Goal: Task Accomplishment & Management: Manage account settings

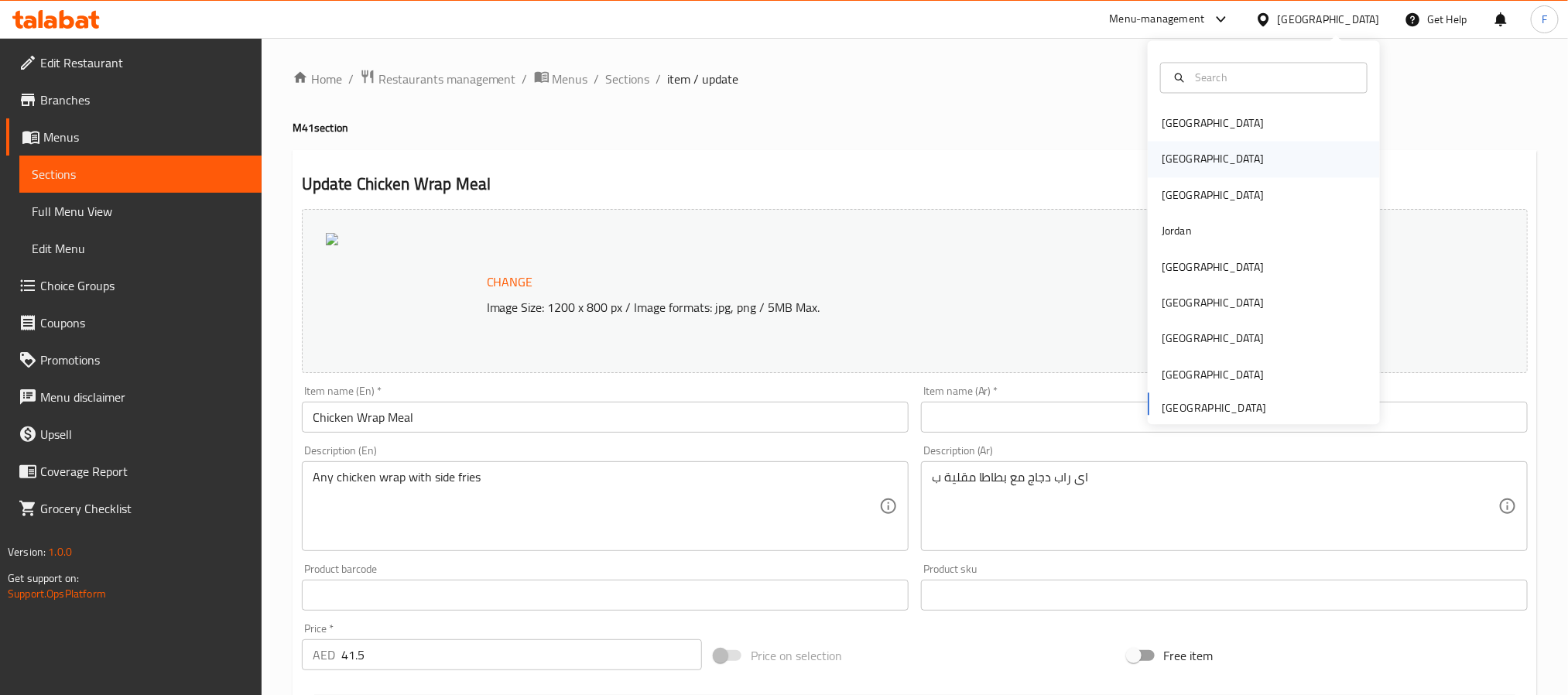
click at [1189, 156] on div "[GEOGRAPHIC_DATA]" at bounding box center [1263, 159] width 232 height 36
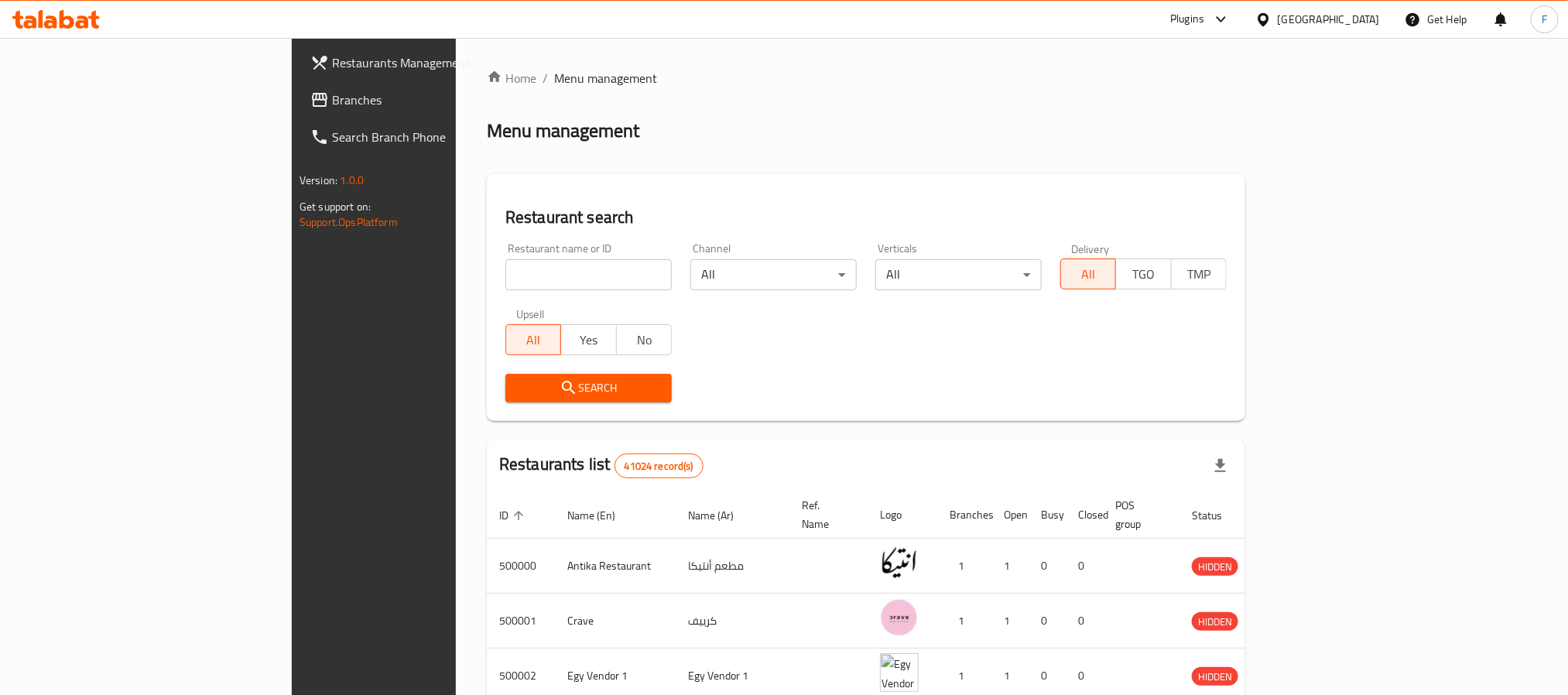
click at [505, 282] on input "search" at bounding box center [588, 274] width 167 height 31
click button "Search" at bounding box center [588, 388] width 167 height 28
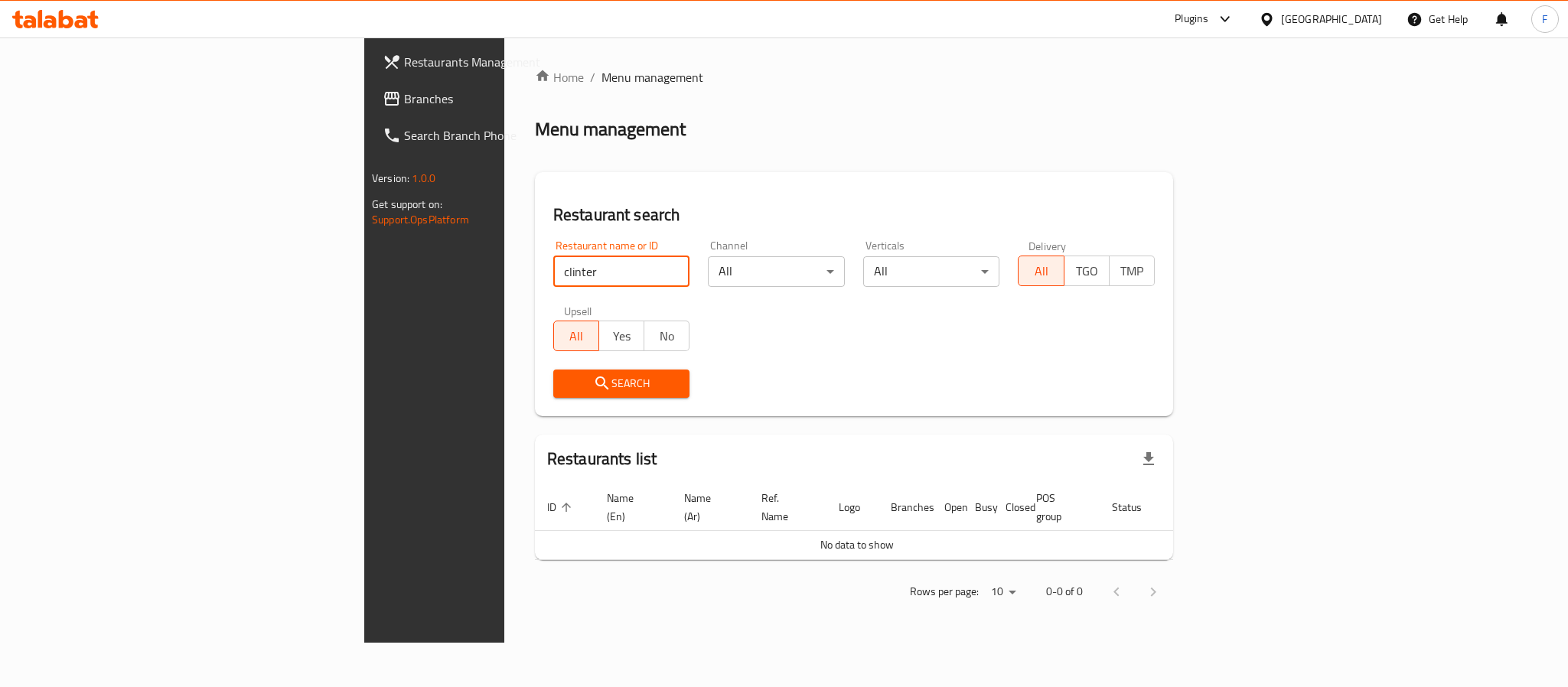
click at [554, 276] on input "clinter" at bounding box center [622, 271] width 137 height 30
click button "Search" at bounding box center [622, 383] width 137 height 28
click at [554, 281] on input "clintero" at bounding box center [622, 271] width 137 height 30
paste input "Cilant"
type input "Cilantro"
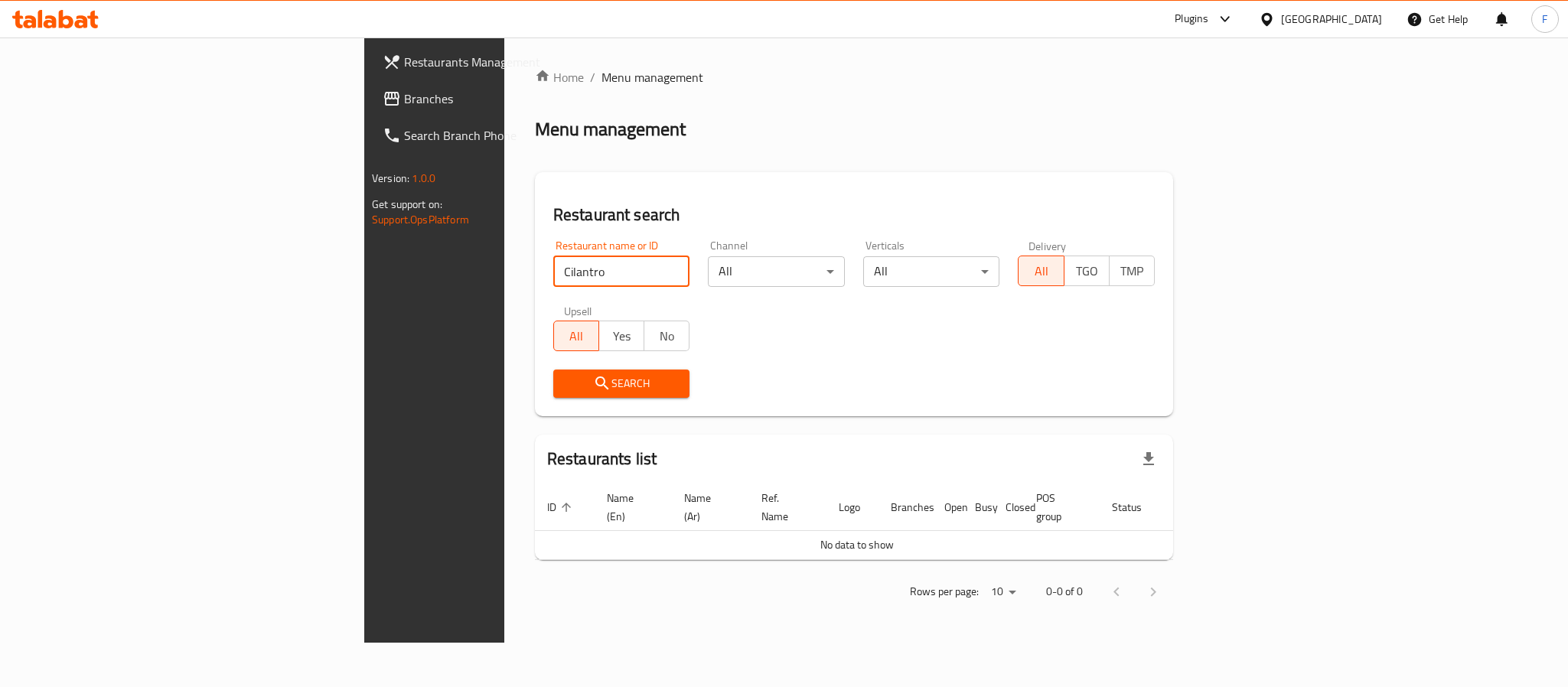
click button "Search" at bounding box center [622, 383] width 137 height 28
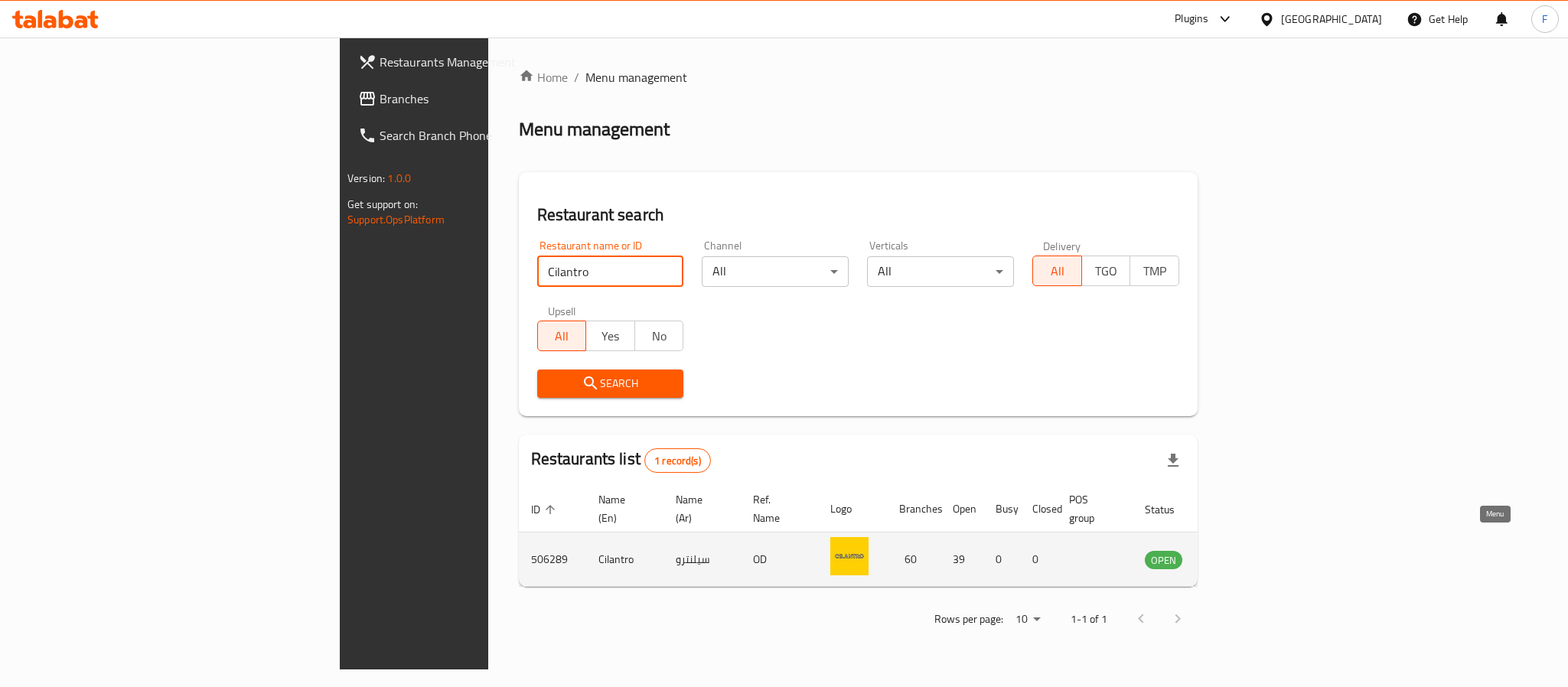
click at [1266, 532] on td "enhanced table" at bounding box center [1239, 560] width 53 height 55
click at [1243, 554] on icon "enhanced table" at bounding box center [1235, 561] width 17 height 13
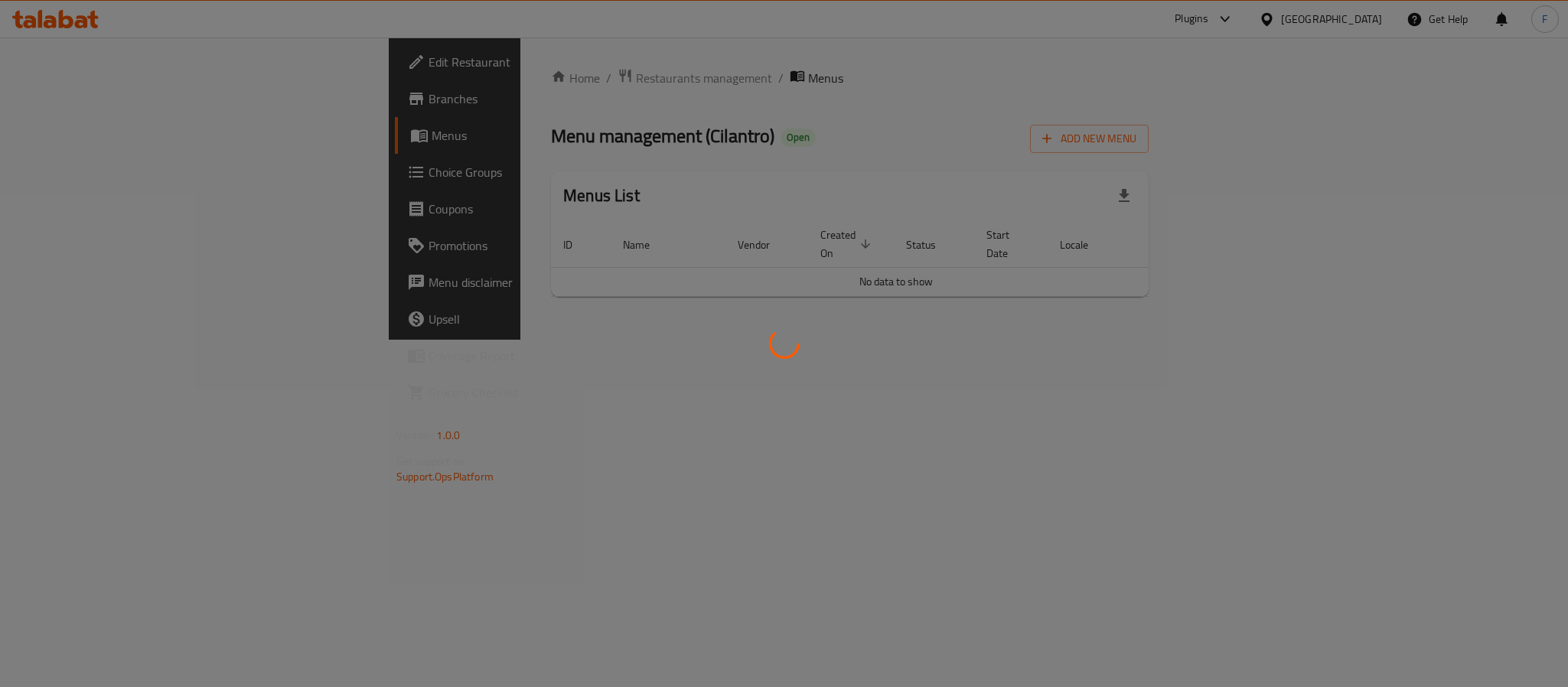
click at [97, 62] on div at bounding box center [784, 344] width 1568 height 687
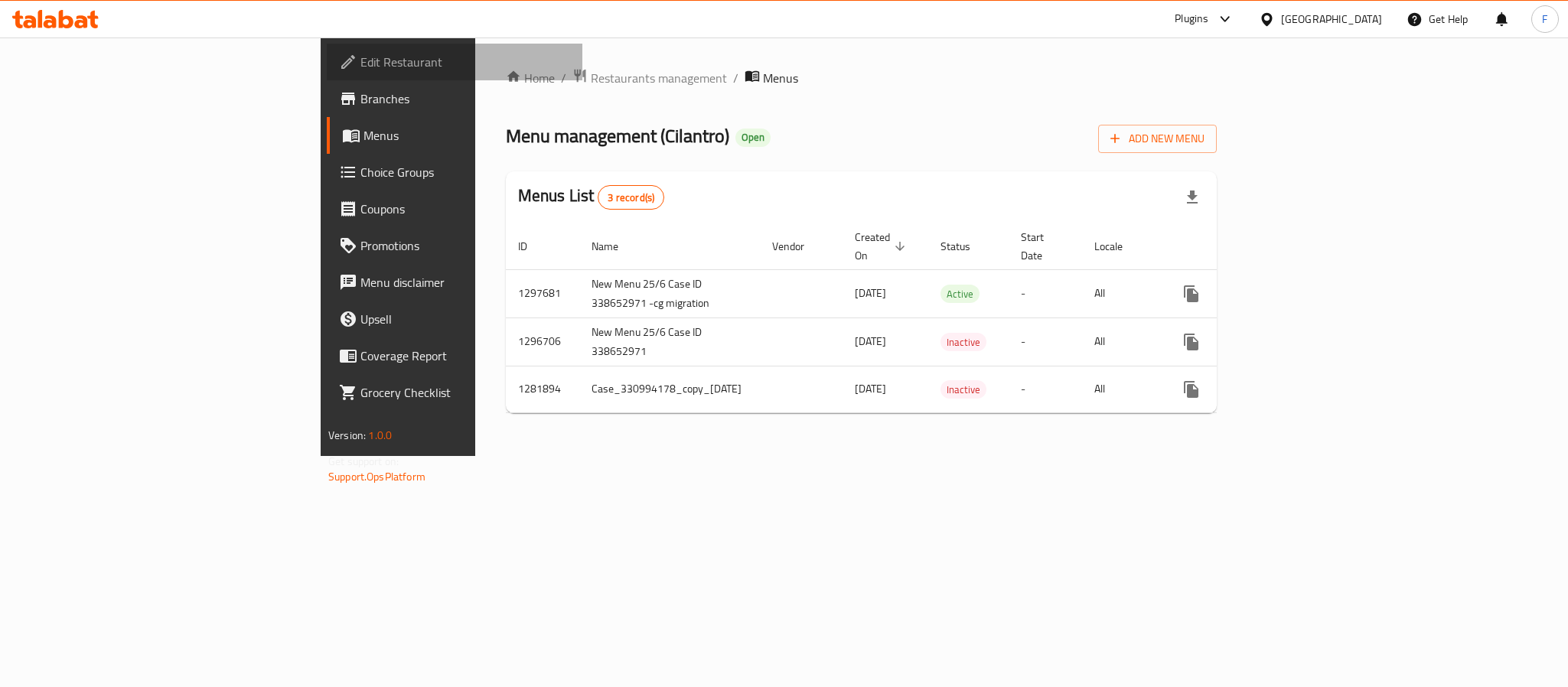
click at [361, 62] on span "Edit Restaurant" at bounding box center [465, 62] width 210 height 19
